Goal: Transaction & Acquisition: Book appointment/travel/reservation

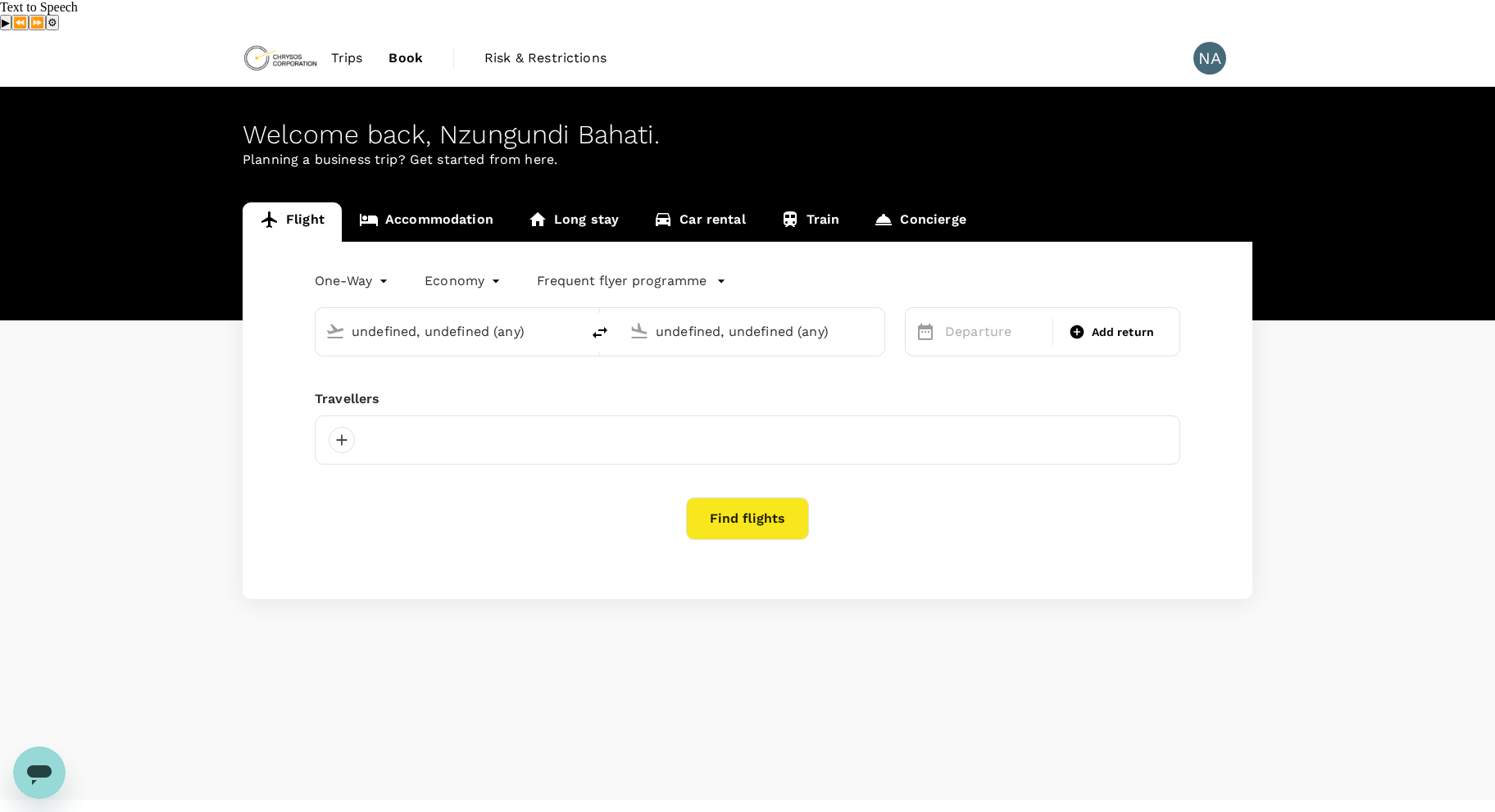
type input "[GEOGRAPHIC_DATA] (MWZ)"
type input "[GEOGRAPHIC_DATA] (FBM)"
type input "Mwanza International Airport (MWZ)"
type input "Lubumbashi International Airport (FBM)"
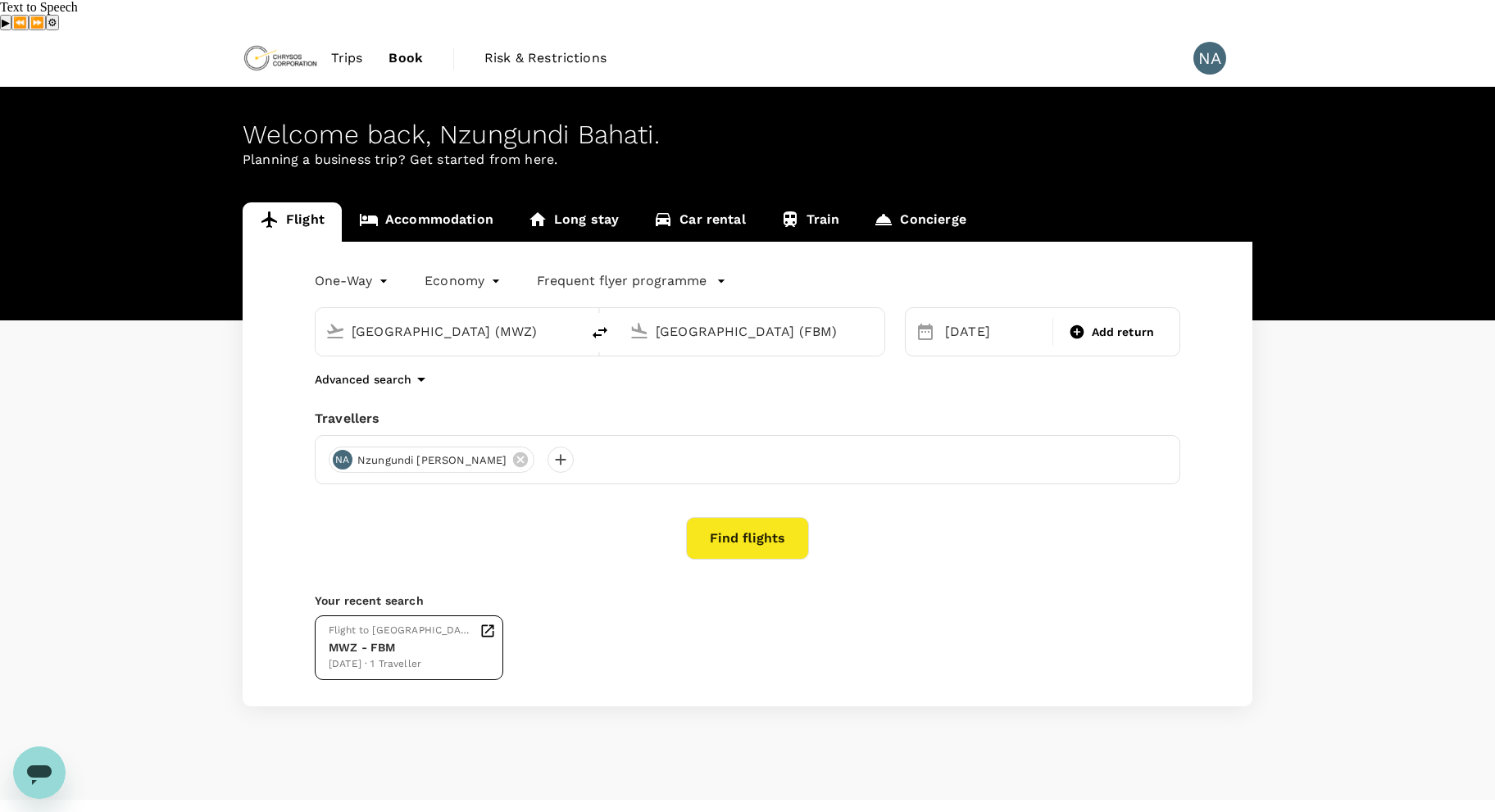
click at [415, 639] on div "MWZ - FBM" at bounding box center [400, 648] width 144 height 17
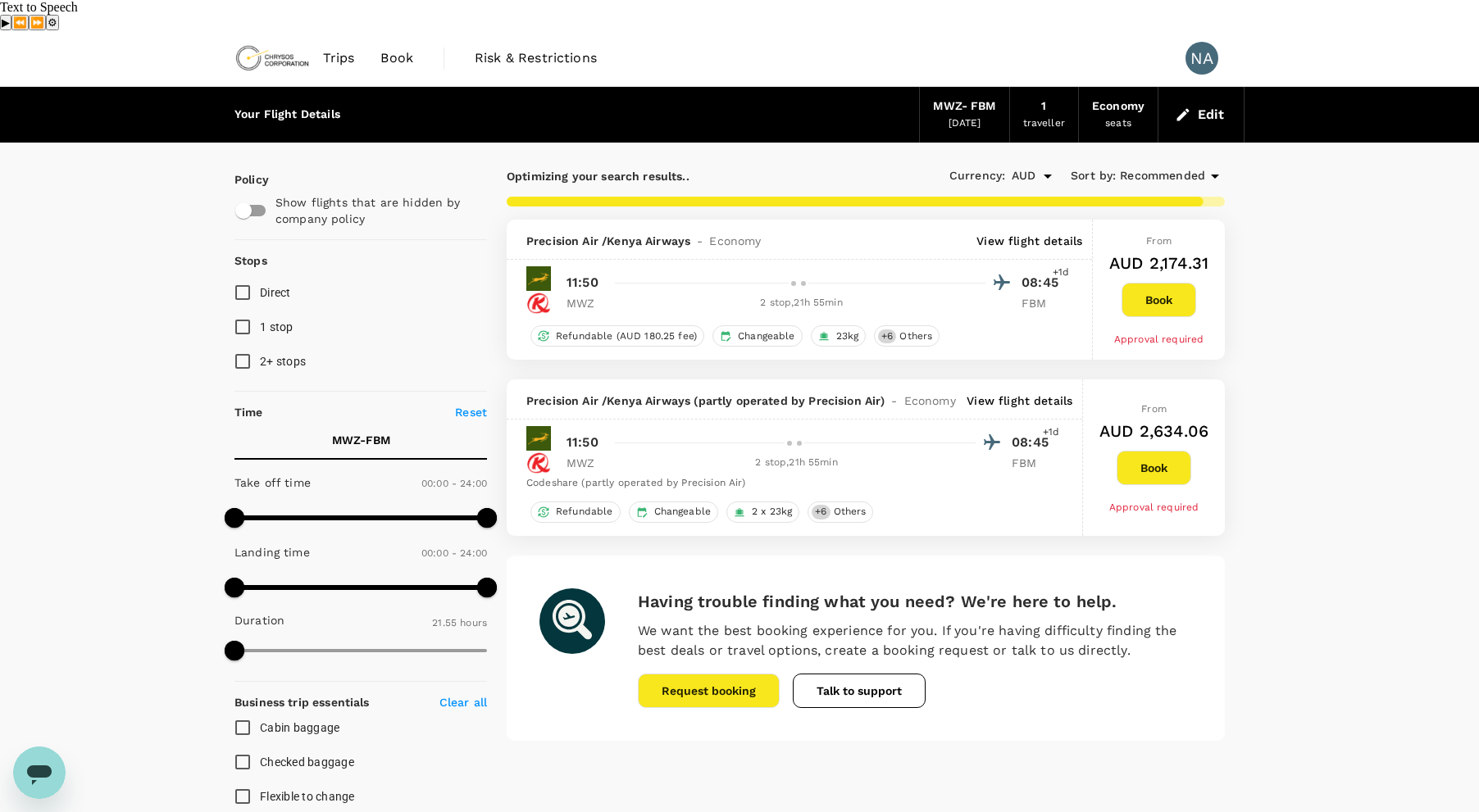
click at [340, 48] on span "Trips" at bounding box center [339, 58] width 32 height 20
